Goal: Find contact information: Find contact information

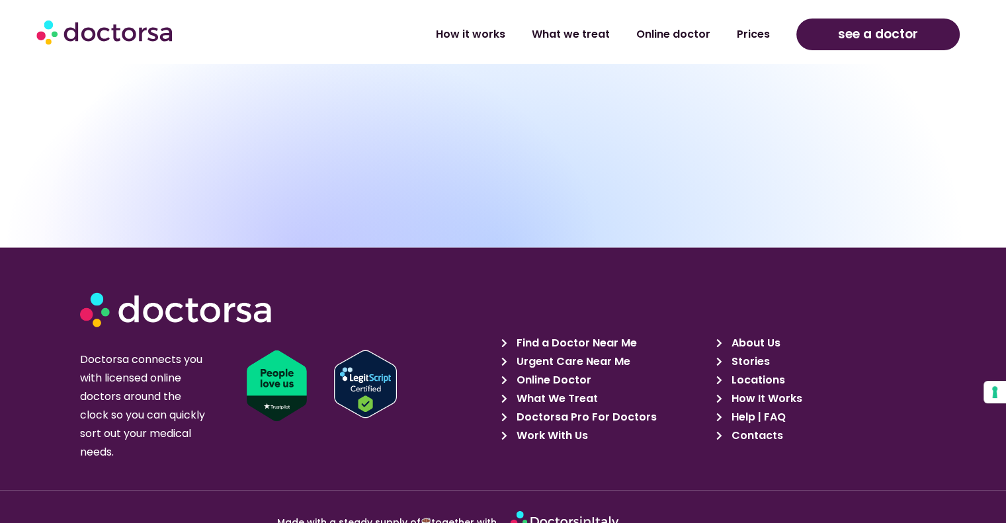
scroll to position [2510, 0]
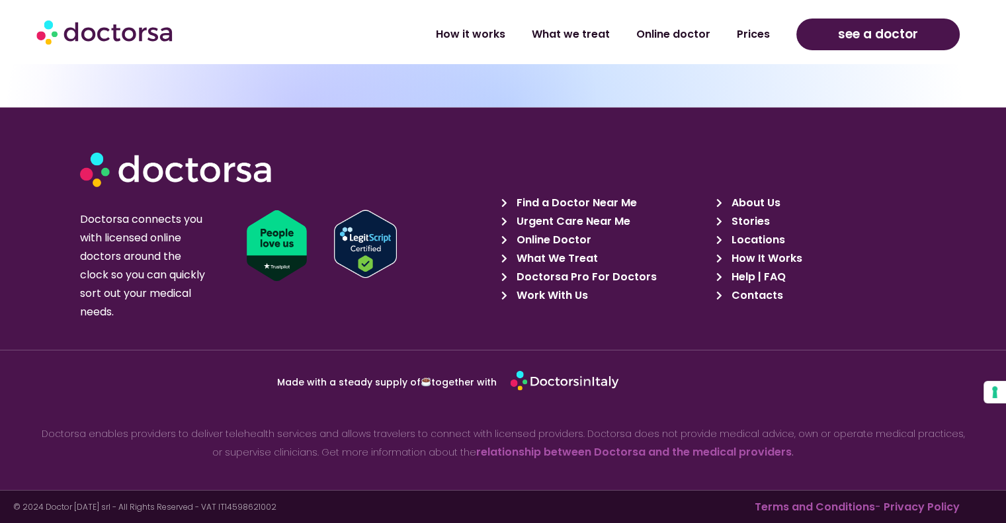
click at [725, 199] on icon at bounding box center [723, 202] width 12 height 9
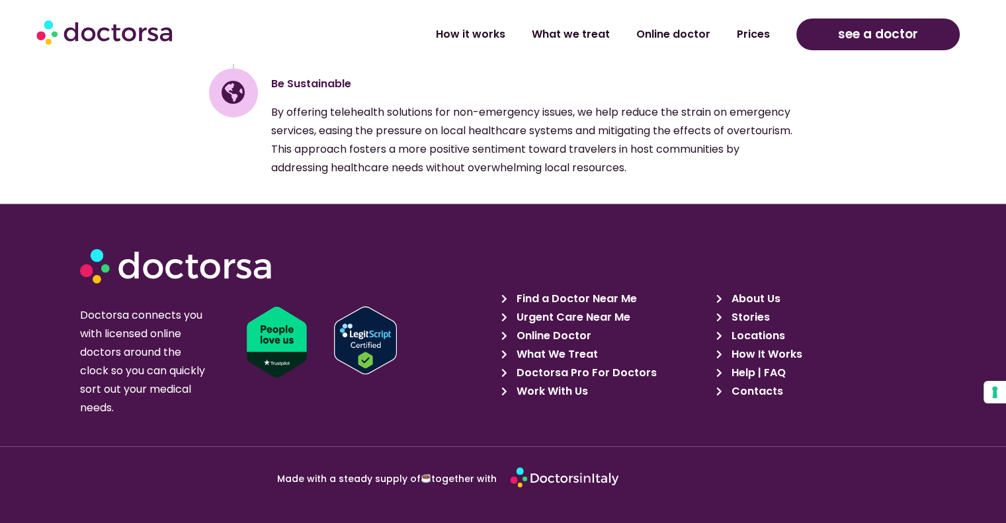
scroll to position [2172, 0]
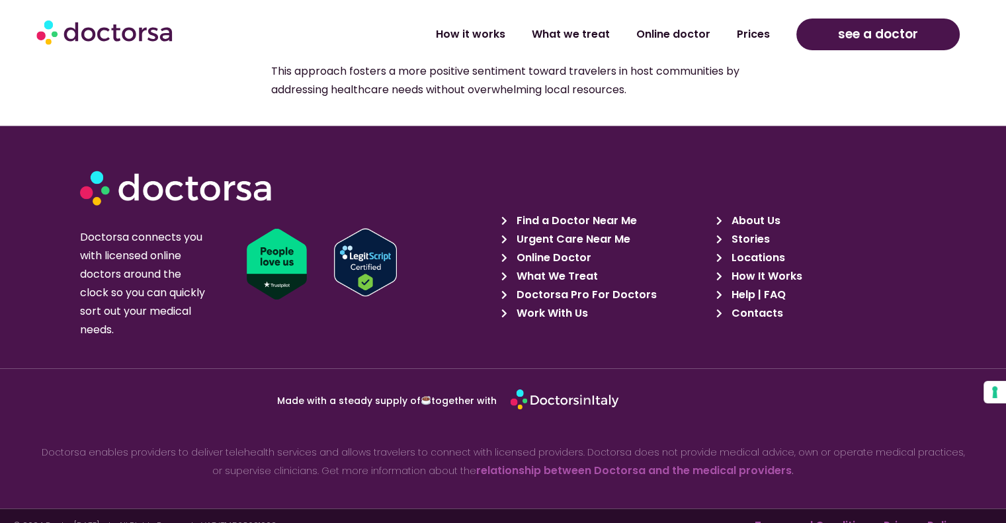
click at [738, 304] on span "Contacts" at bounding box center [755, 313] width 55 height 19
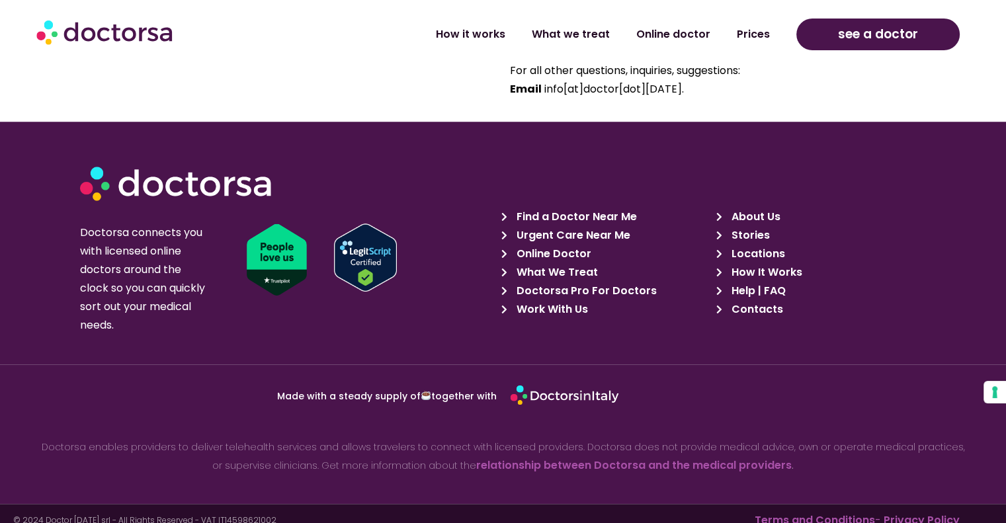
scroll to position [1167, 0]
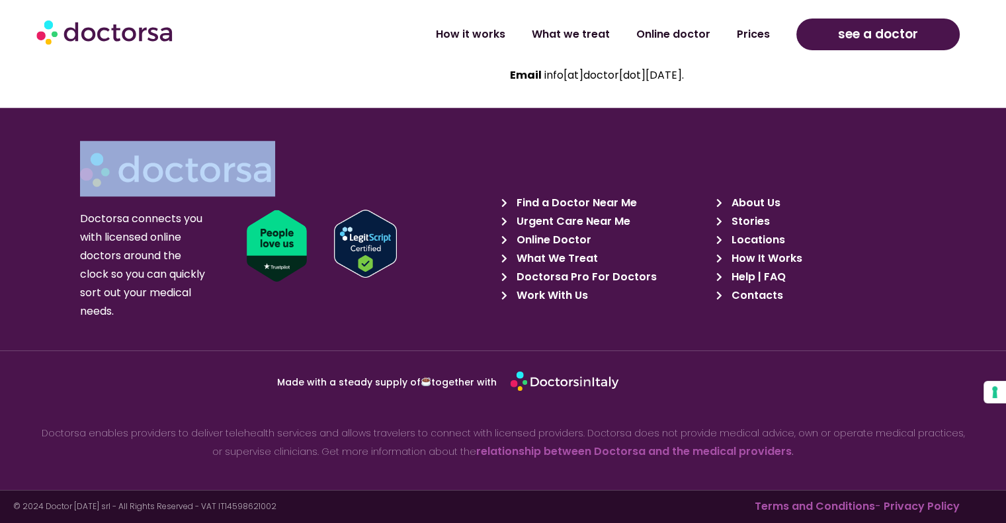
drag, startPoint x: 269, startPoint y: 178, endPoint x: 123, endPoint y: 175, distance: 146.3
click at [123, 175] on div at bounding box center [276, 169] width 392 height 56
